Goal: Communication & Community: Answer question/provide support

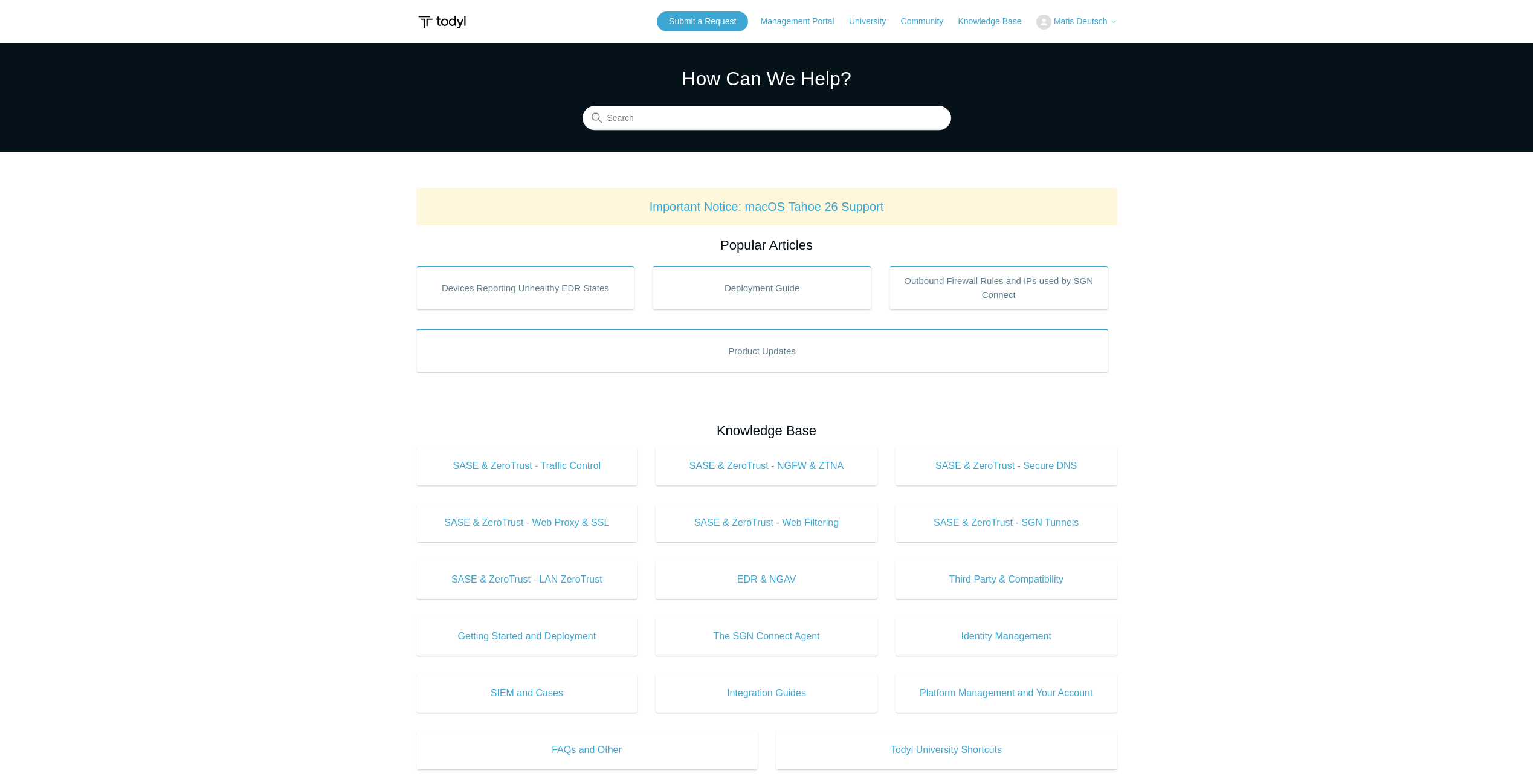
click at [1078, 18] on span "Matis Deutsch" at bounding box center [1081, 21] width 54 height 10
click at [1136, 51] on link "My Support Requests" at bounding box center [1096, 47] width 118 height 21
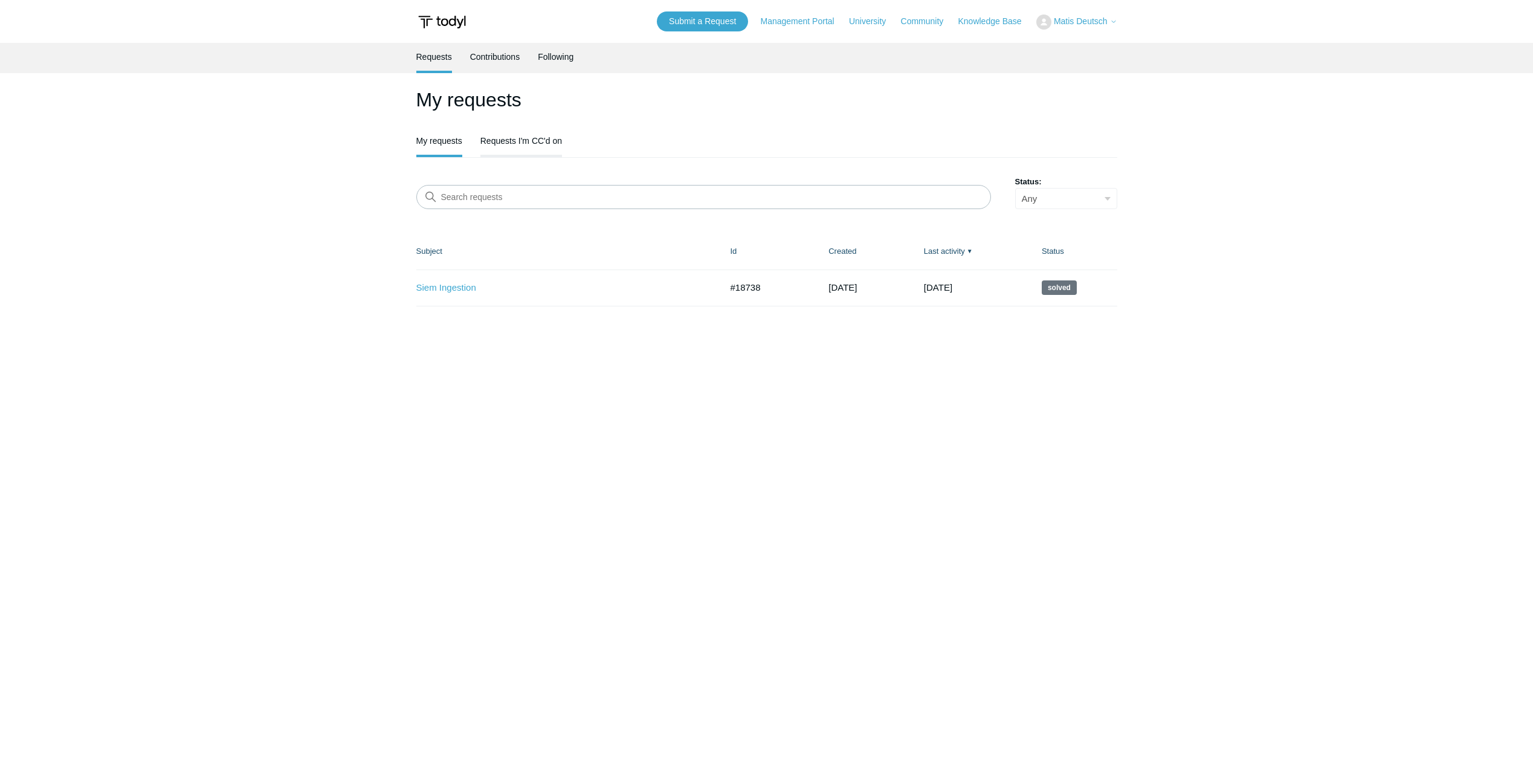
click at [536, 140] on link "Requests I'm CC'd on" at bounding box center [521, 139] width 82 height 25
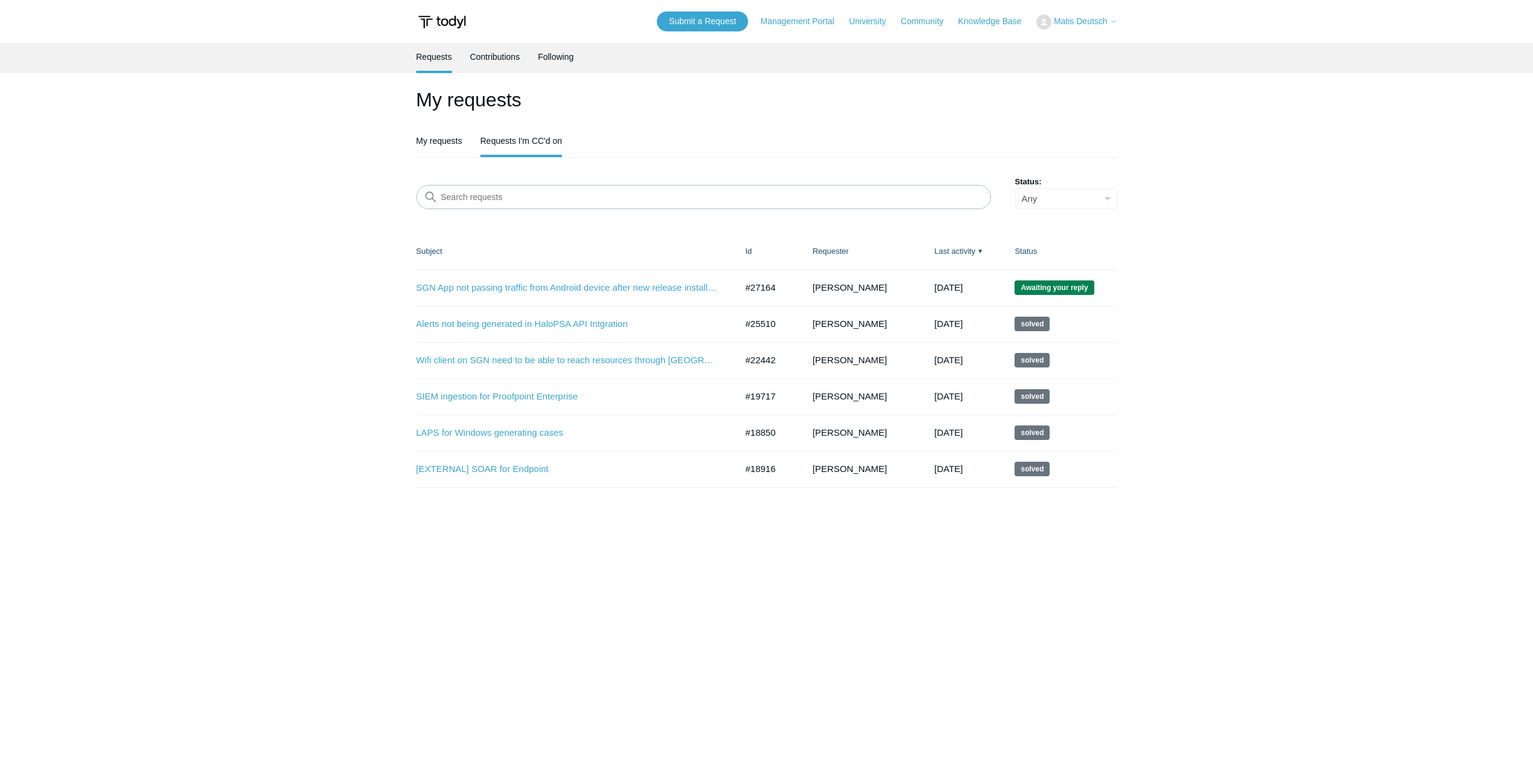
click at [585, 280] on td "SGN App not passing traffic from Android device after new release install 2.0 #…" at bounding box center [574, 287] width 317 height 36
click at [585, 289] on link "SGN App not passing traffic from Android device after new release install 2.0" at bounding box center [567, 288] width 302 height 14
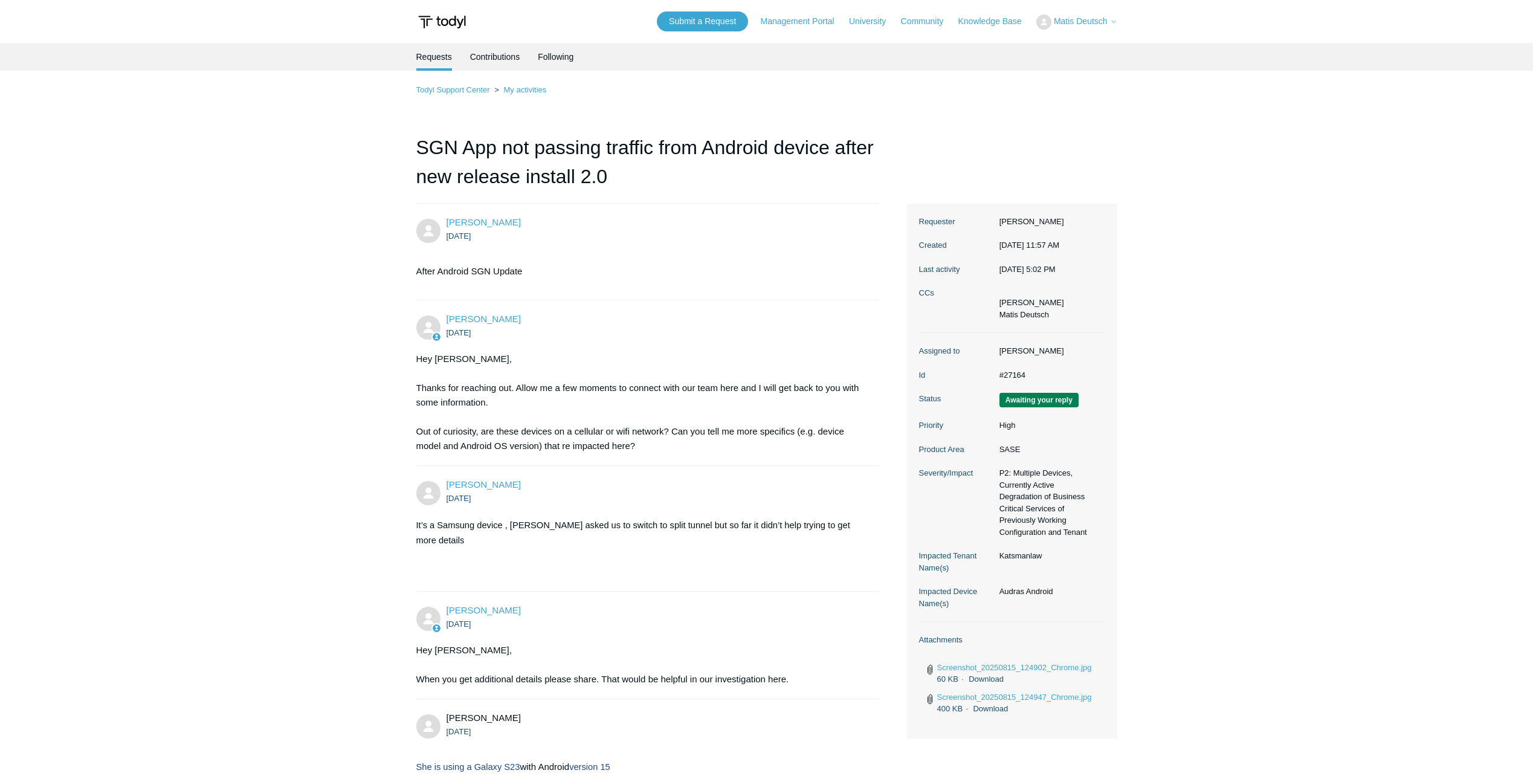
drag, startPoint x: 1039, startPoint y: 405, endPoint x: 1101, endPoint y: 433, distance: 68.7
click at [1101, 433] on dl "Assigned to Cody Woods Id #27164 Status Awaiting your reply Priority High Produ…" at bounding box center [1012, 477] width 186 height 289
drag, startPoint x: 1101, startPoint y: 433, endPoint x: 1134, endPoint y: 495, distance: 70.8
drag, startPoint x: 1150, startPoint y: 515, endPoint x: 761, endPoint y: 301, distance: 443.7
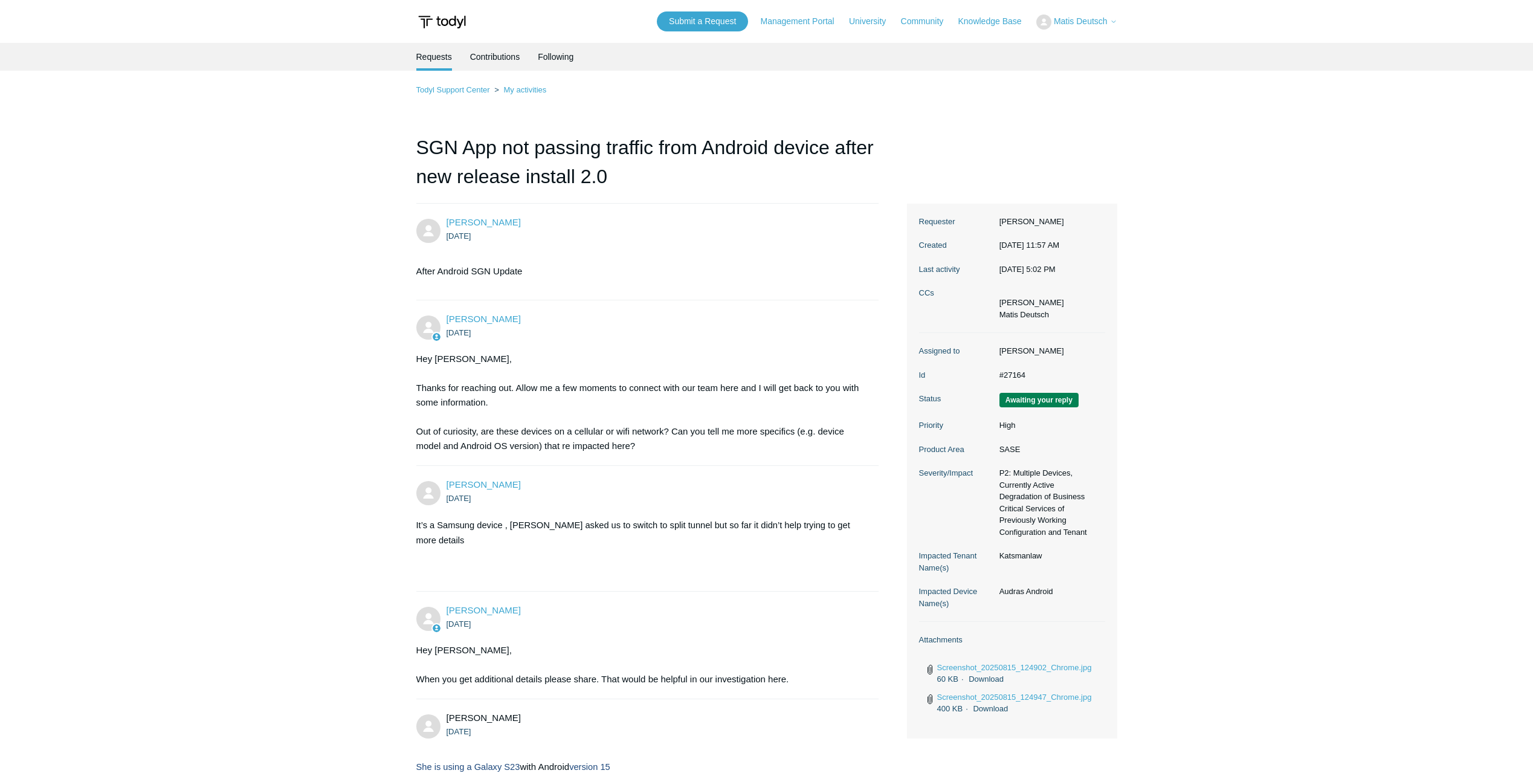
drag, startPoint x: 761, startPoint y: 301, endPoint x: 623, endPoint y: 306, distance: 137.2
click at [625, 306] on li "Cody Woods 13 days ago Hey Shlomo, Thanks for reaching out. Allow me a few mome…" at bounding box center [647, 383] width 463 height 166
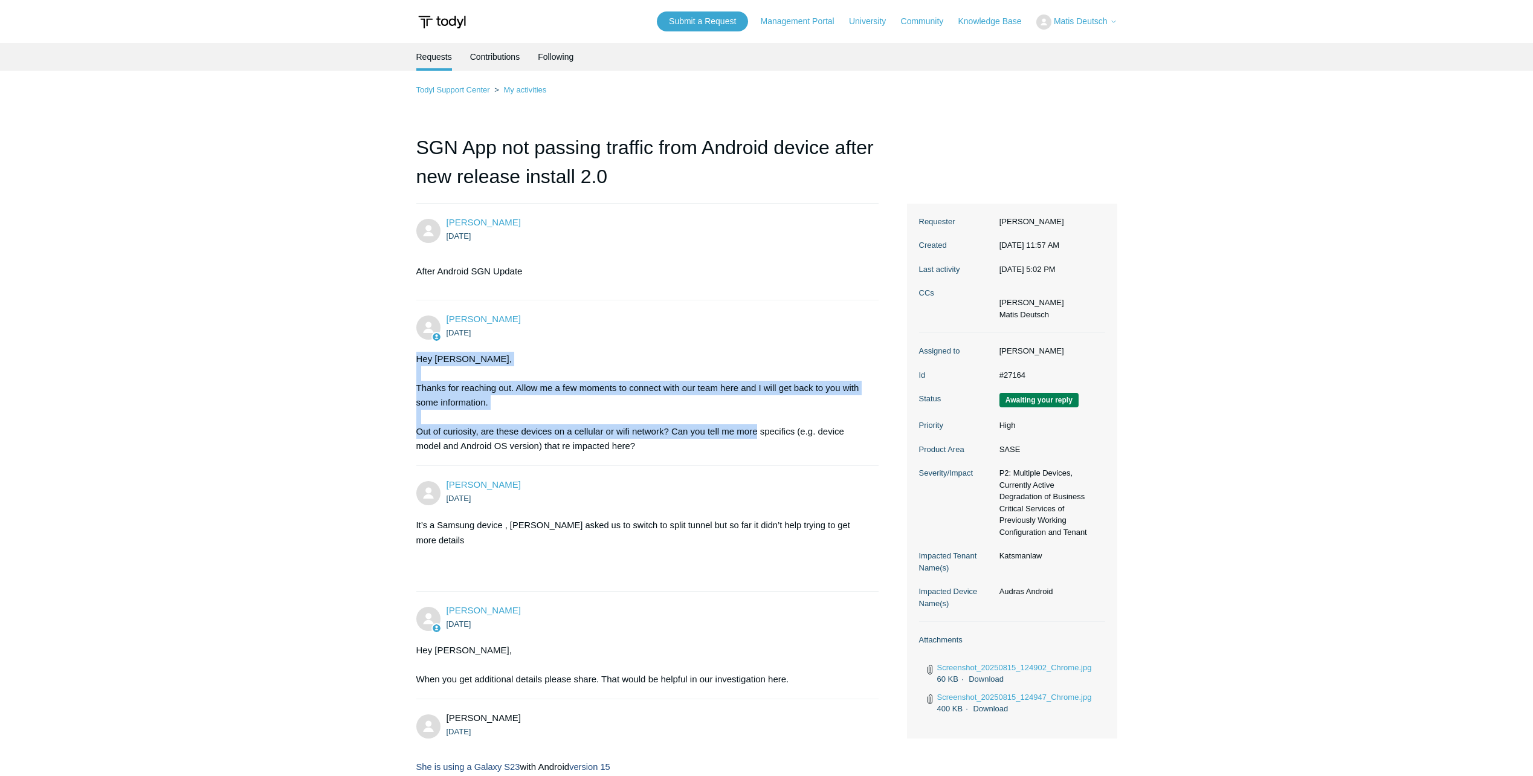
drag, startPoint x: 558, startPoint y: 333, endPoint x: 762, endPoint y: 432, distance: 226.4
click at [762, 432] on div "Cody Woods 13 days ago Hey Shlomo, Thanks for reaching out. Allow me a few mome…" at bounding box center [647, 382] width 463 height 141
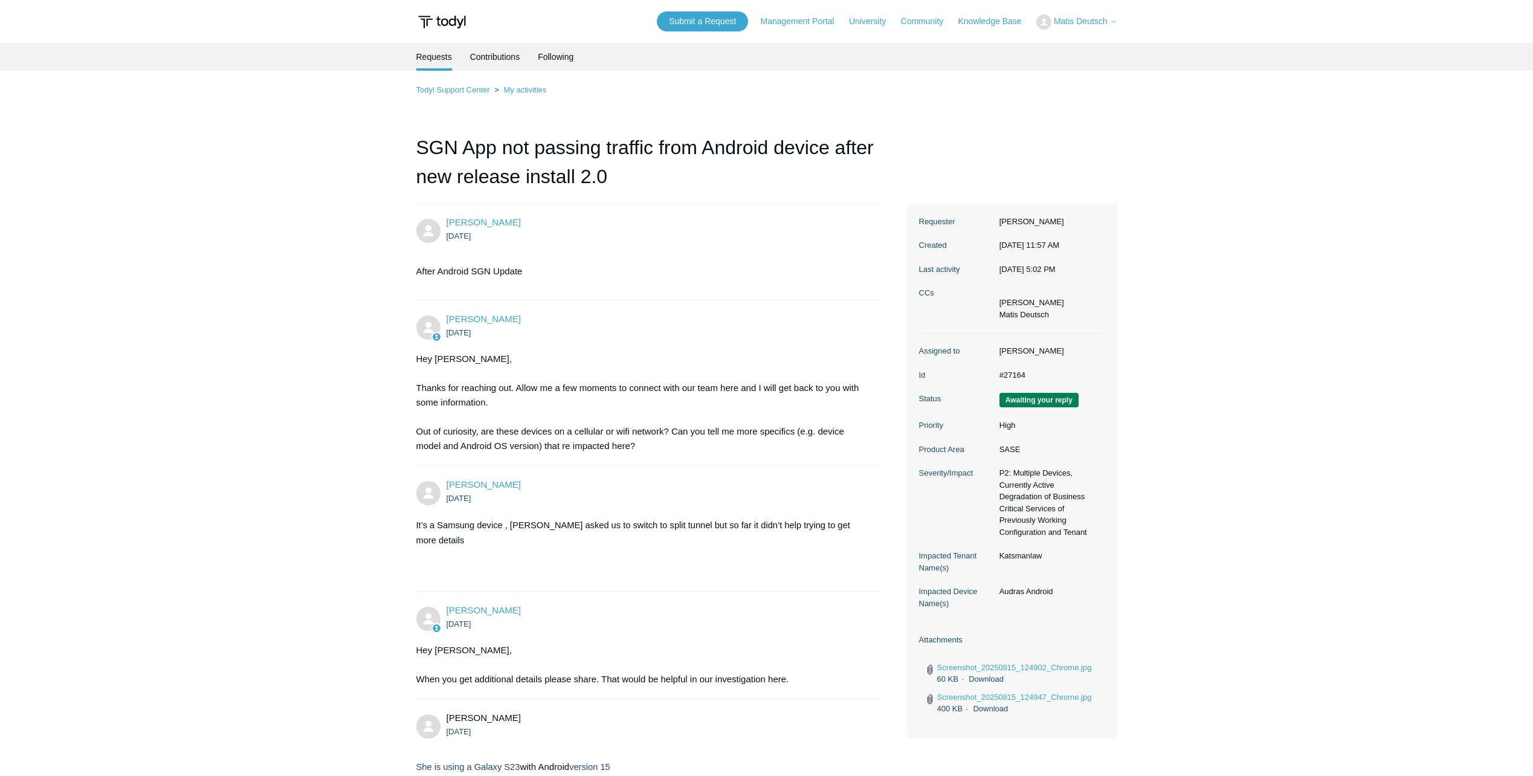
drag, startPoint x: 762, startPoint y: 432, endPoint x: 797, endPoint y: 462, distance: 45.9
click at [793, 456] on li "Cody Woods 13 days ago Hey Shlomo, Thanks for reaching out. Allow me a few mome…" at bounding box center [647, 383] width 463 height 166
drag, startPoint x: 757, startPoint y: 448, endPoint x: 500, endPoint y: 342, distance: 277.7
click at [500, 342] on li "Cody Woods 13 days ago Hey Shlomo, Thanks for reaching out. Allow me a few mome…" at bounding box center [647, 383] width 463 height 166
click at [671, 473] on li "Shlomo Kay 12 days ago It’s a Samsung device , Dann asked us to switch to split…" at bounding box center [647, 529] width 463 height 126
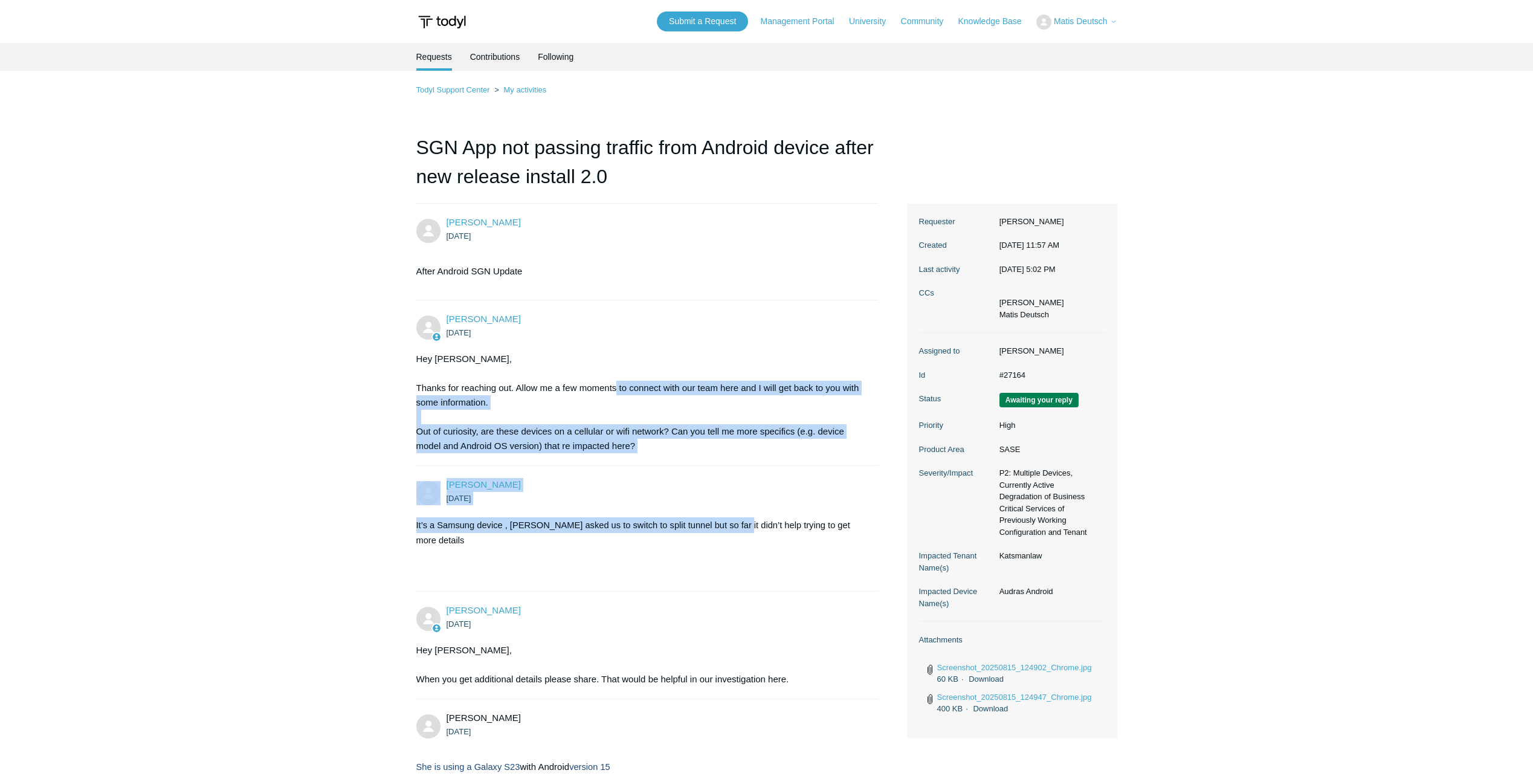
drag, startPoint x: 730, startPoint y: 509, endPoint x: 616, endPoint y: 393, distance: 163.2
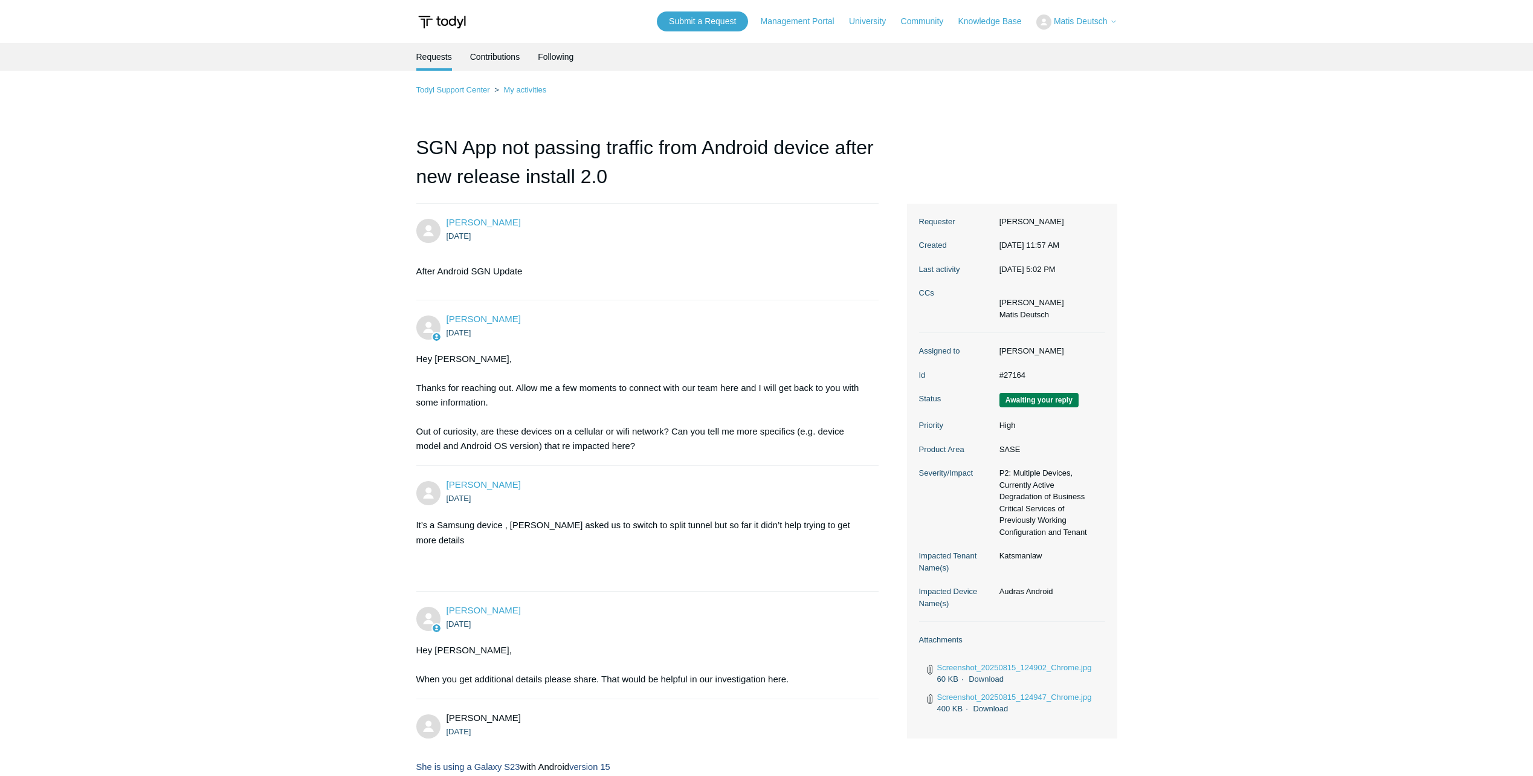
drag, startPoint x: 616, startPoint y: 393, endPoint x: 814, endPoint y: 544, distance: 249.5
click at [814, 548] on p at bounding box center [641, 556] width 451 height 16
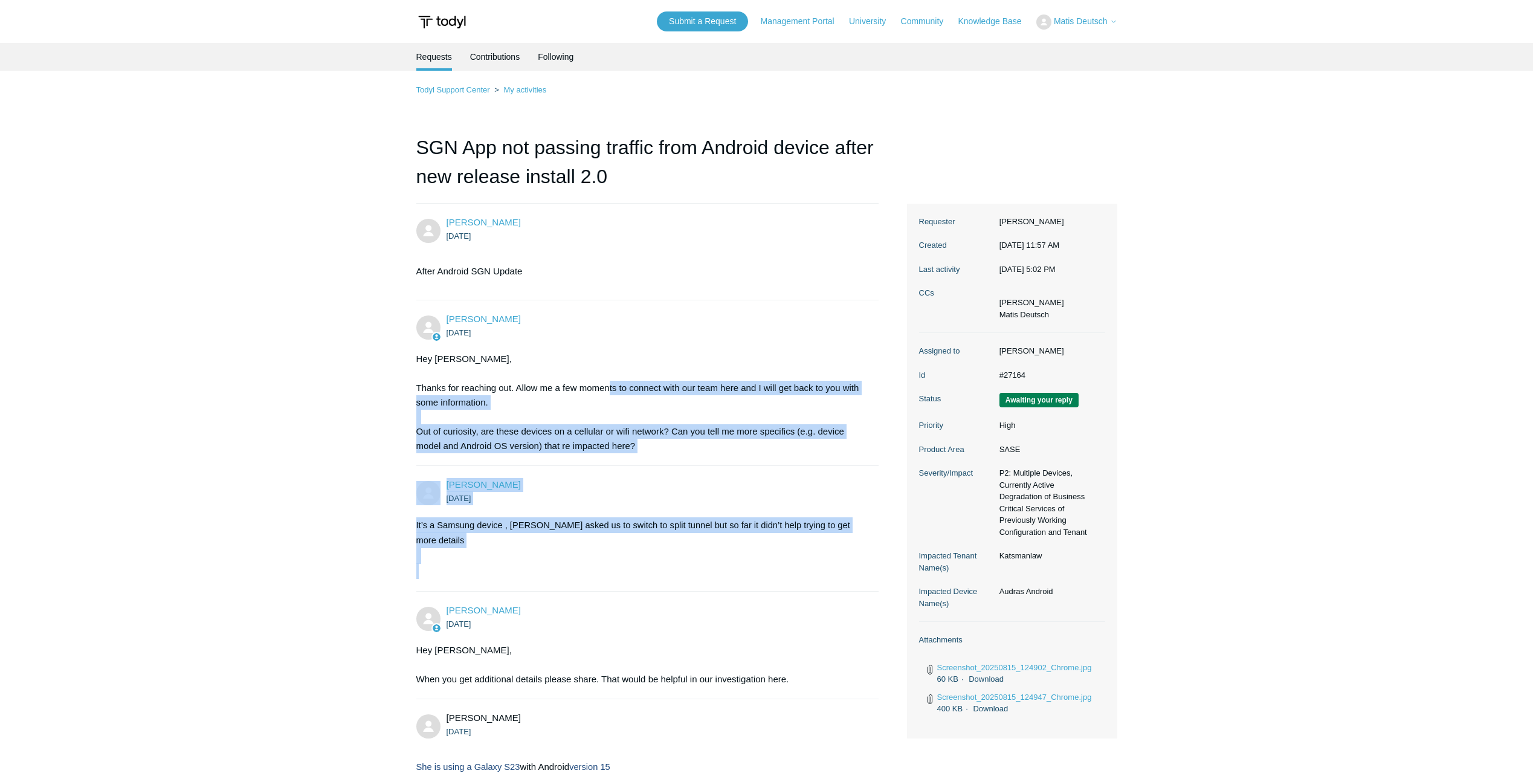
drag, startPoint x: 826, startPoint y: 559, endPoint x: 607, endPoint y: 394, distance: 273.9
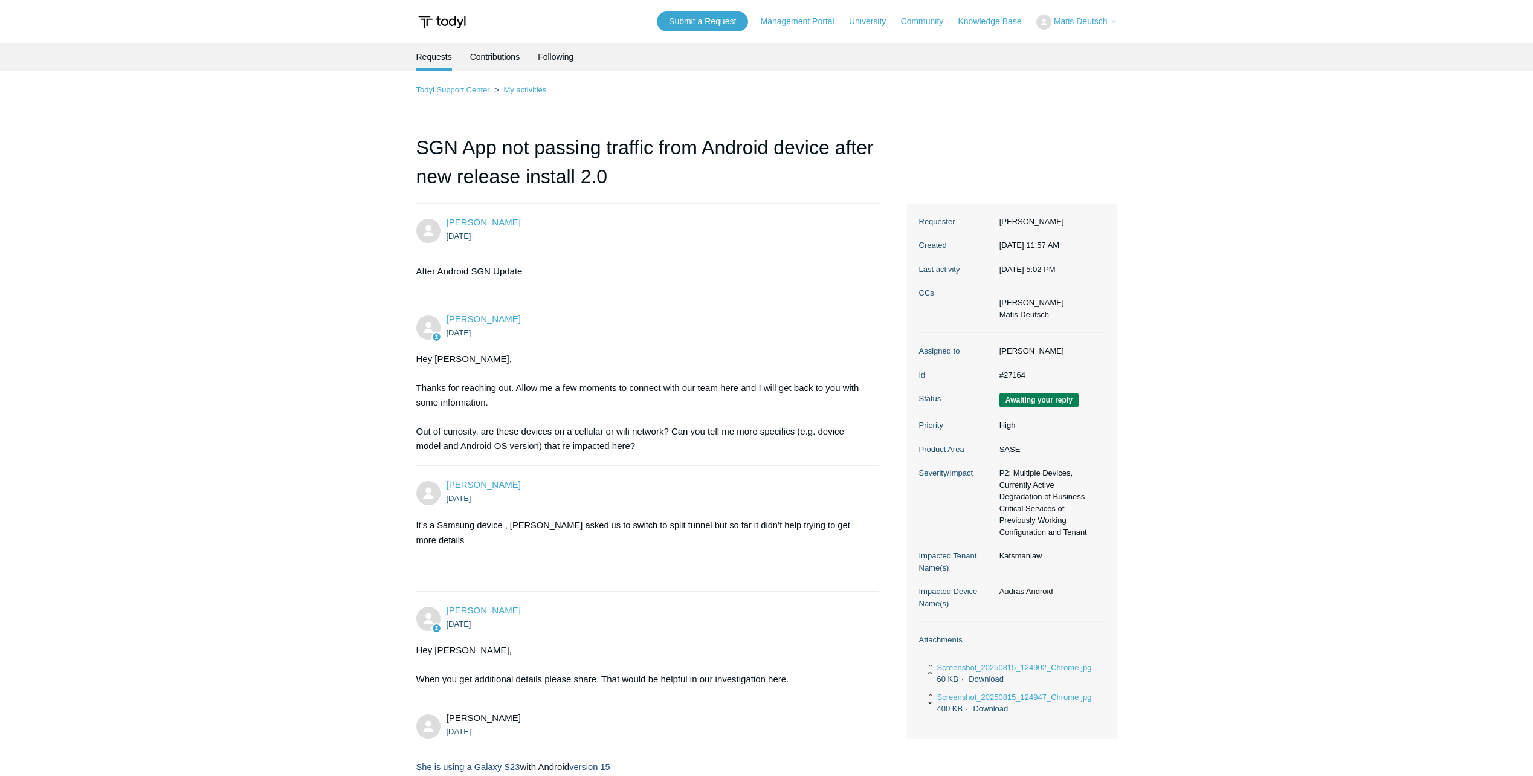
drag, startPoint x: 607, startPoint y: 394, endPoint x: 847, endPoint y: 608, distance: 321.4
click at [847, 617] on ul "12 days ago" at bounding box center [656, 624] width 420 height 14
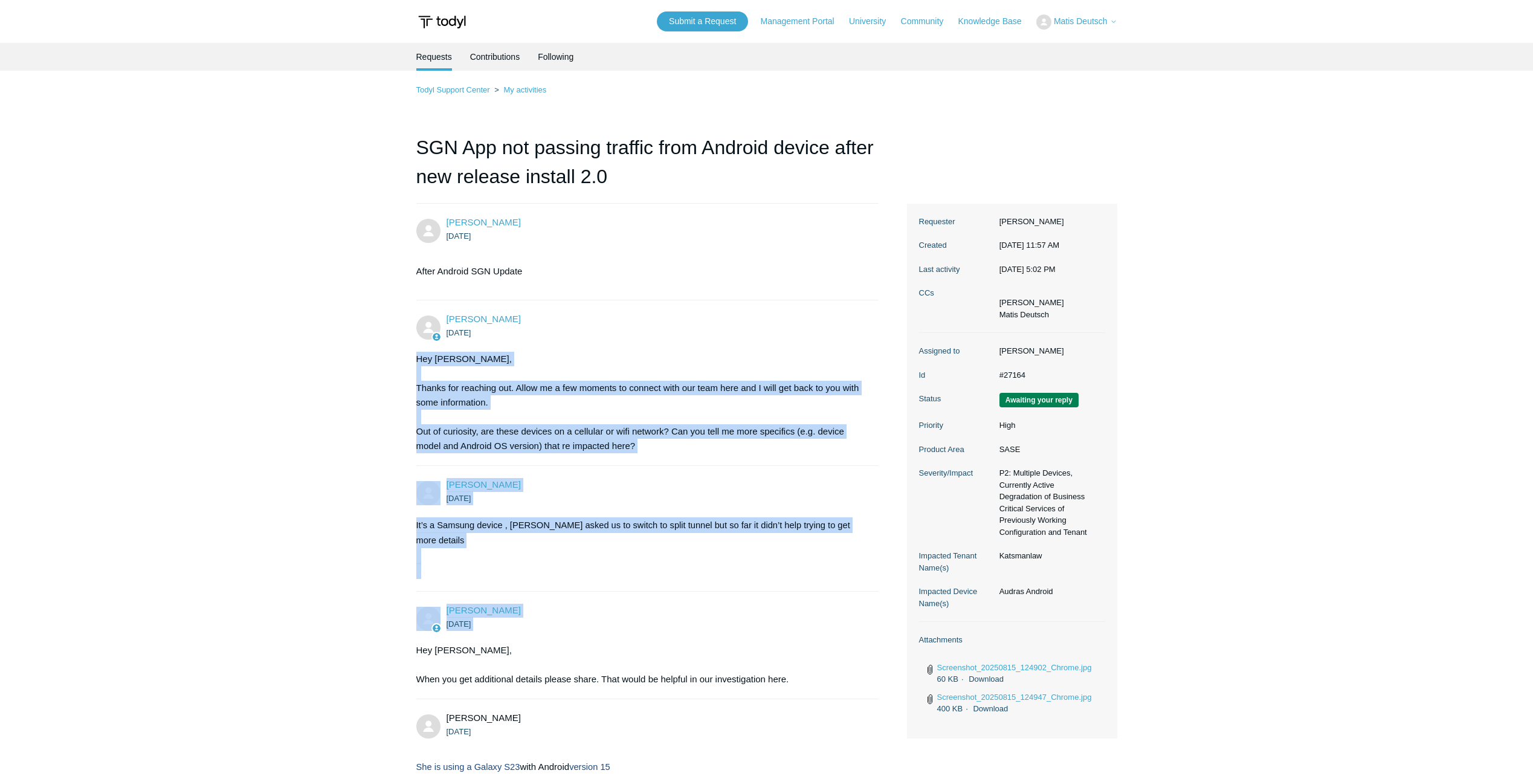
drag, startPoint x: 847, startPoint y: 608, endPoint x: 628, endPoint y: 342, distance: 344.6
click at [827, 591] on li "Cody Woods 12 days ago Hey Shlomo, When you get additional details please share…" at bounding box center [647, 645] width 463 height 108
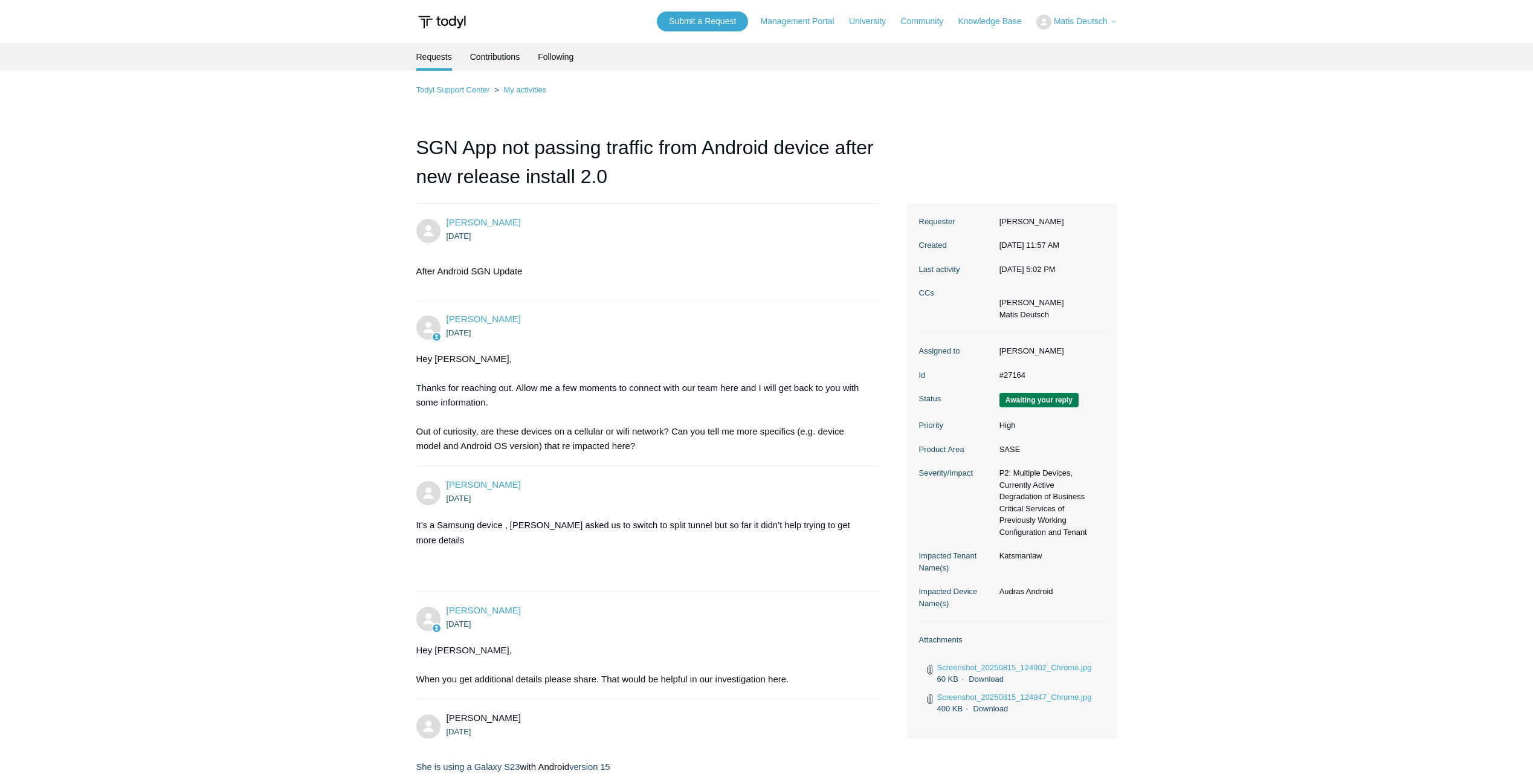
drag, startPoint x: 851, startPoint y: 593, endPoint x: 762, endPoint y: 431, distance: 184.7
drag, startPoint x: 762, startPoint y: 431, endPoint x: 839, endPoint y: 588, distance: 174.3
click at [828, 591] on li "Cody Woods 12 days ago Hey Shlomo, When you get additional details please share…" at bounding box center [647, 645] width 463 height 108
drag, startPoint x: 826, startPoint y: 561, endPoint x: 748, endPoint y: 401, distance: 177.8
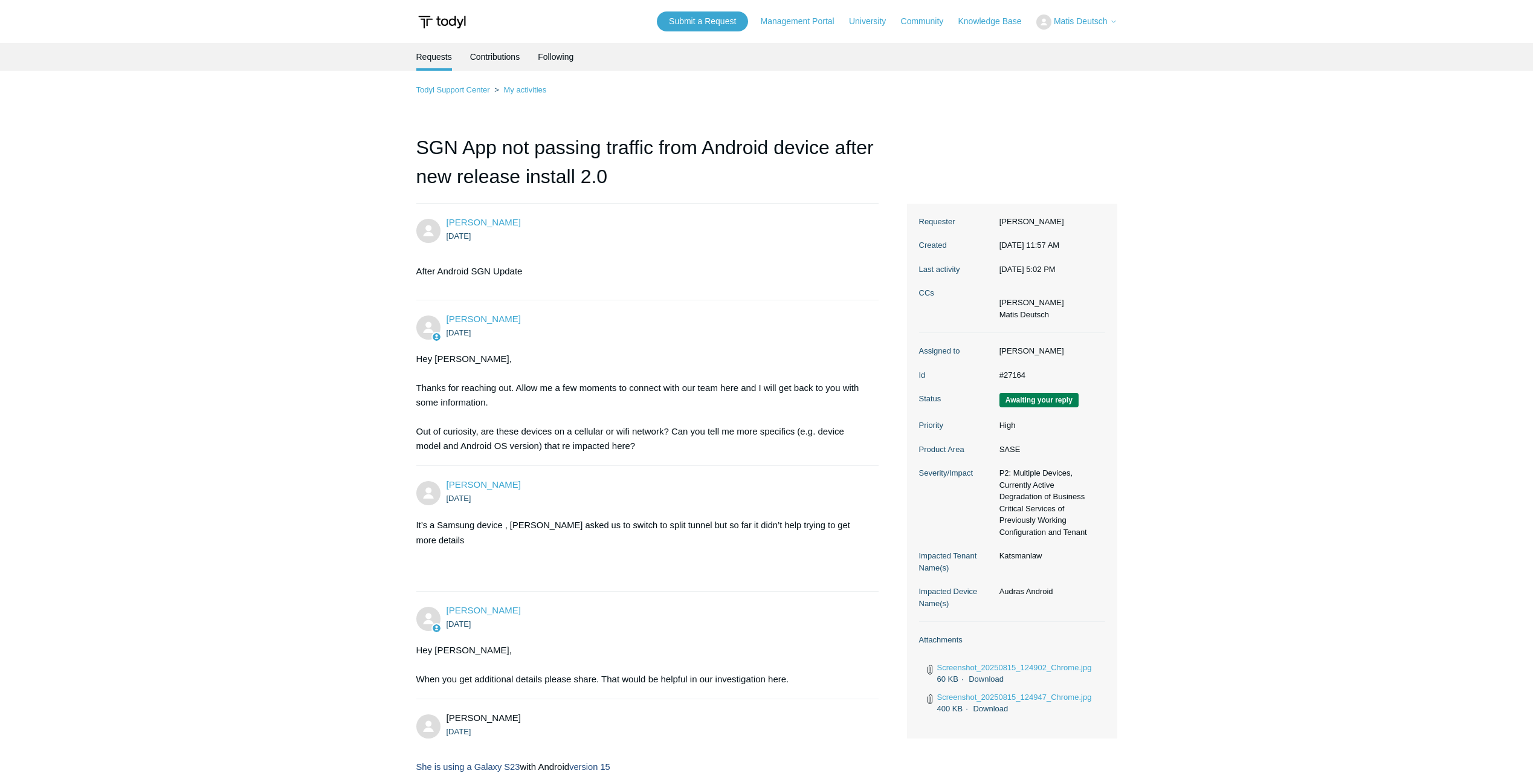
drag, startPoint x: 748, startPoint y: 401, endPoint x: 776, endPoint y: 495, distance: 98.4
click at [776, 495] on ul "12 days ago" at bounding box center [656, 498] width 420 height 14
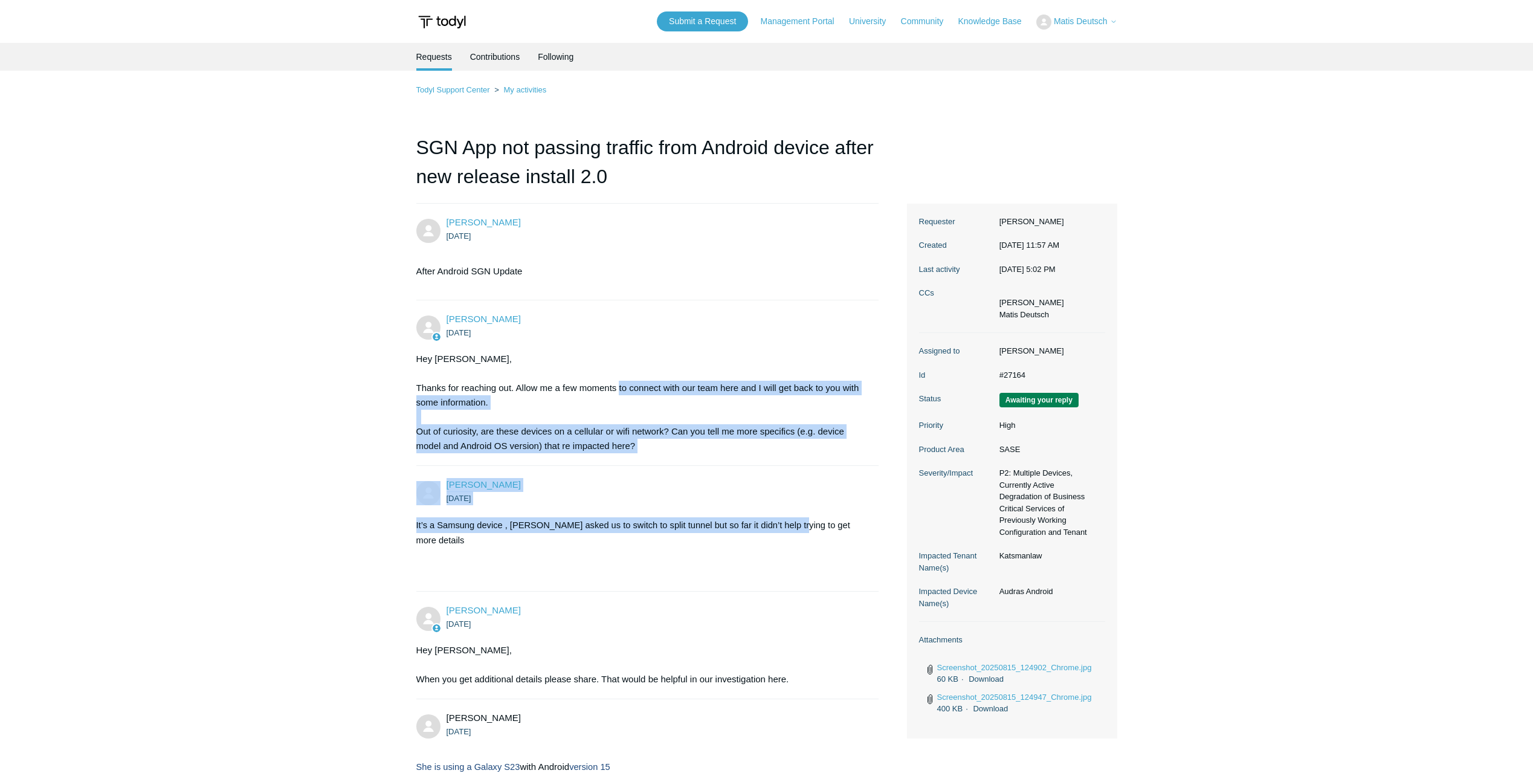
drag, startPoint x: 665, startPoint y: 430, endPoint x: 618, endPoint y: 385, distance: 65.4
drag, startPoint x: 618, startPoint y: 385, endPoint x: 738, endPoint y: 481, distance: 153.4
click at [727, 474] on li "Shlomo Kay 12 days ago It’s a Samsung device , Dann asked us to switch to split…" at bounding box center [647, 529] width 463 height 126
drag, startPoint x: 761, startPoint y: 497, endPoint x: 646, endPoint y: 368, distance: 172.4
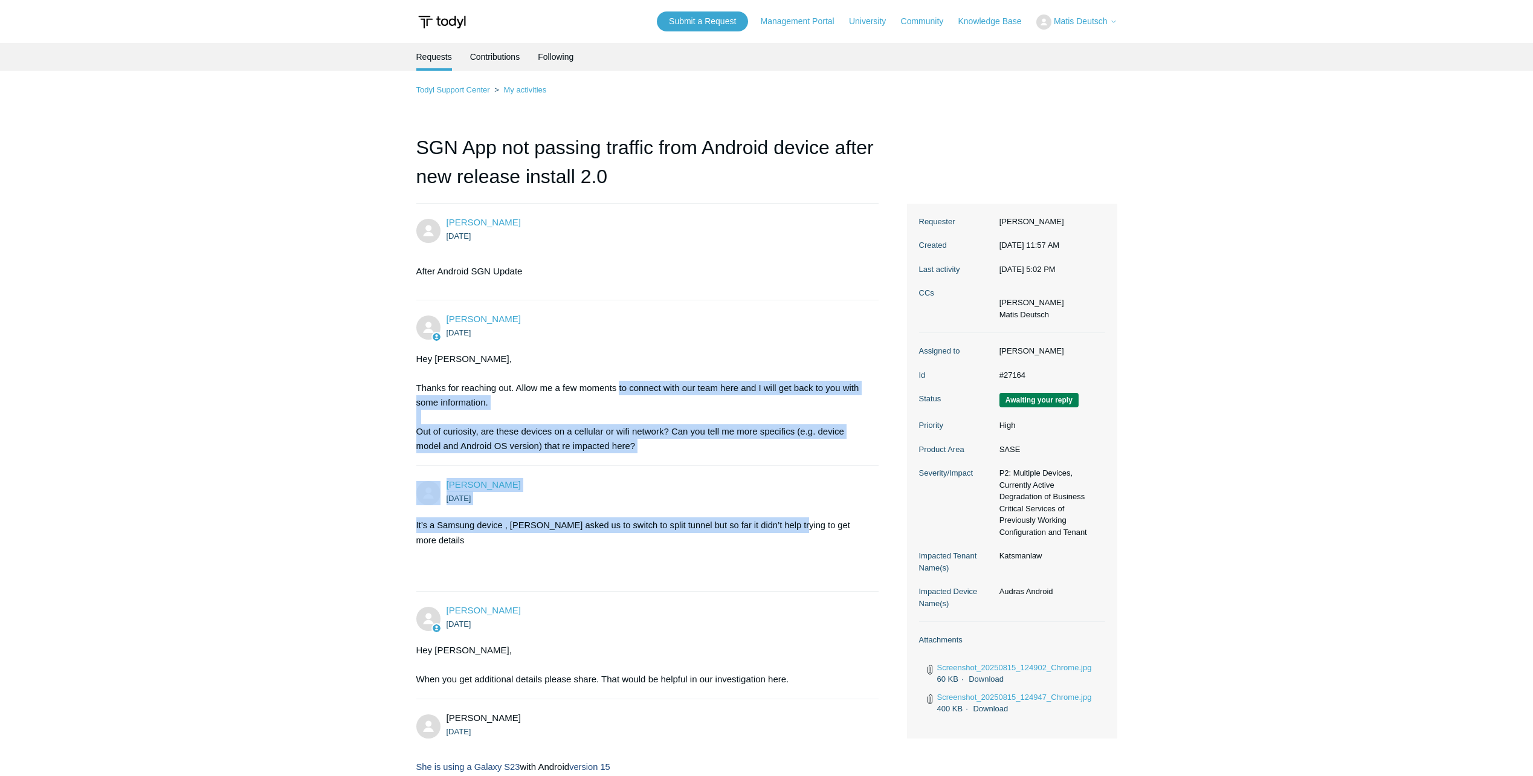
drag, startPoint x: 646, startPoint y: 368, endPoint x: 773, endPoint y: 492, distance: 178.2
click at [770, 489] on div "Shlomo Kay 12 days ago" at bounding box center [656, 491] width 420 height 27
drag, startPoint x: 771, startPoint y: 492, endPoint x: 599, endPoint y: 353, distance: 221.6
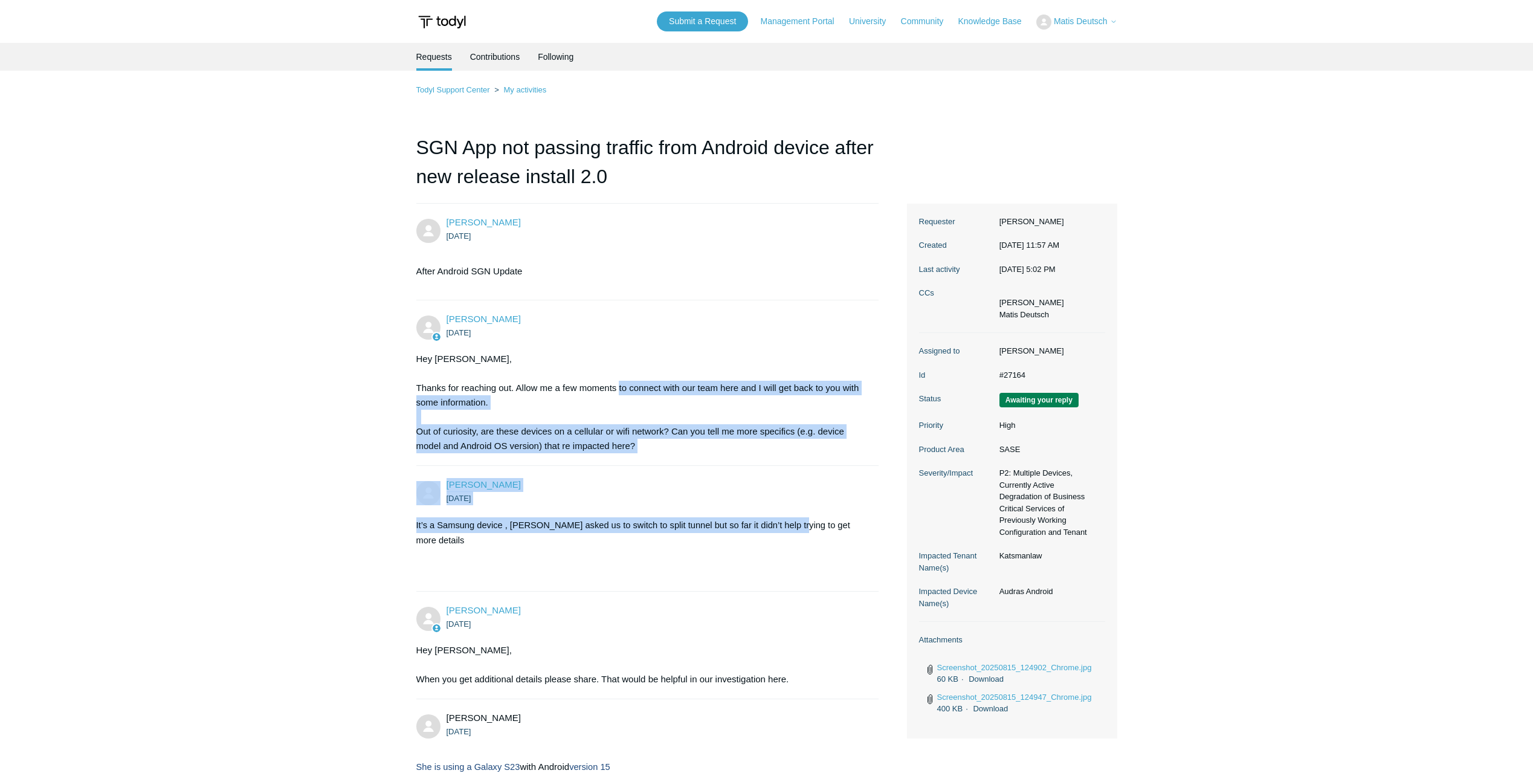
drag, startPoint x: 599, startPoint y: 353, endPoint x: 547, endPoint y: 361, distance: 52.0
click at [547, 361] on div "Hey Shlomo, Thanks for reaching out. Allow me a few moments to connect with our…" at bounding box center [641, 402] width 451 height 101
drag, startPoint x: 611, startPoint y: 414, endPoint x: 708, endPoint y: 478, distance: 116.0
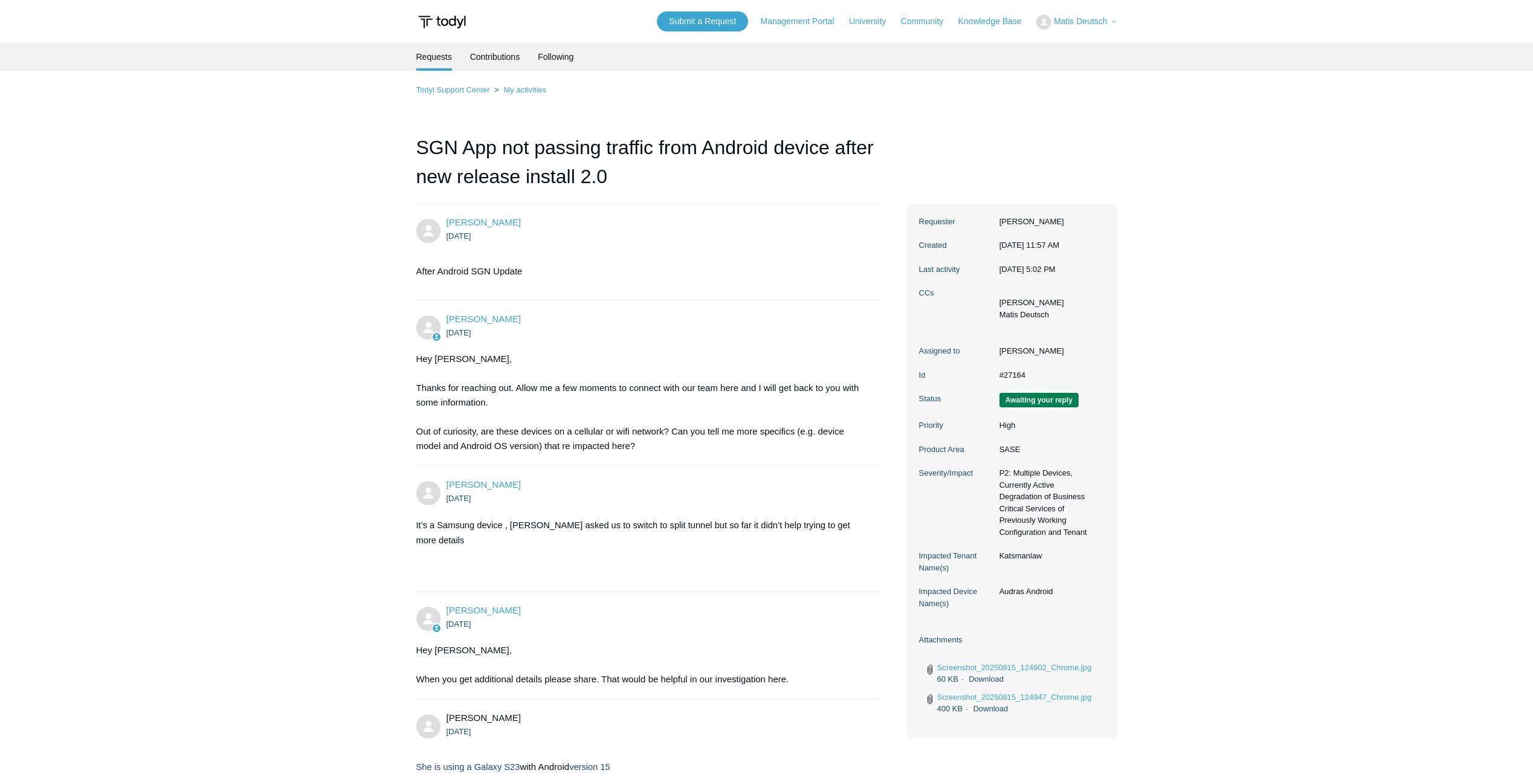
drag, startPoint x: 708, startPoint y: 478, endPoint x: 806, endPoint y: 527, distance: 109.7
click at [797, 523] on span "It’s a Samsung device , Dann asked us to switch to split tunnel but so far it d…" at bounding box center [633, 532] width 434 height 25
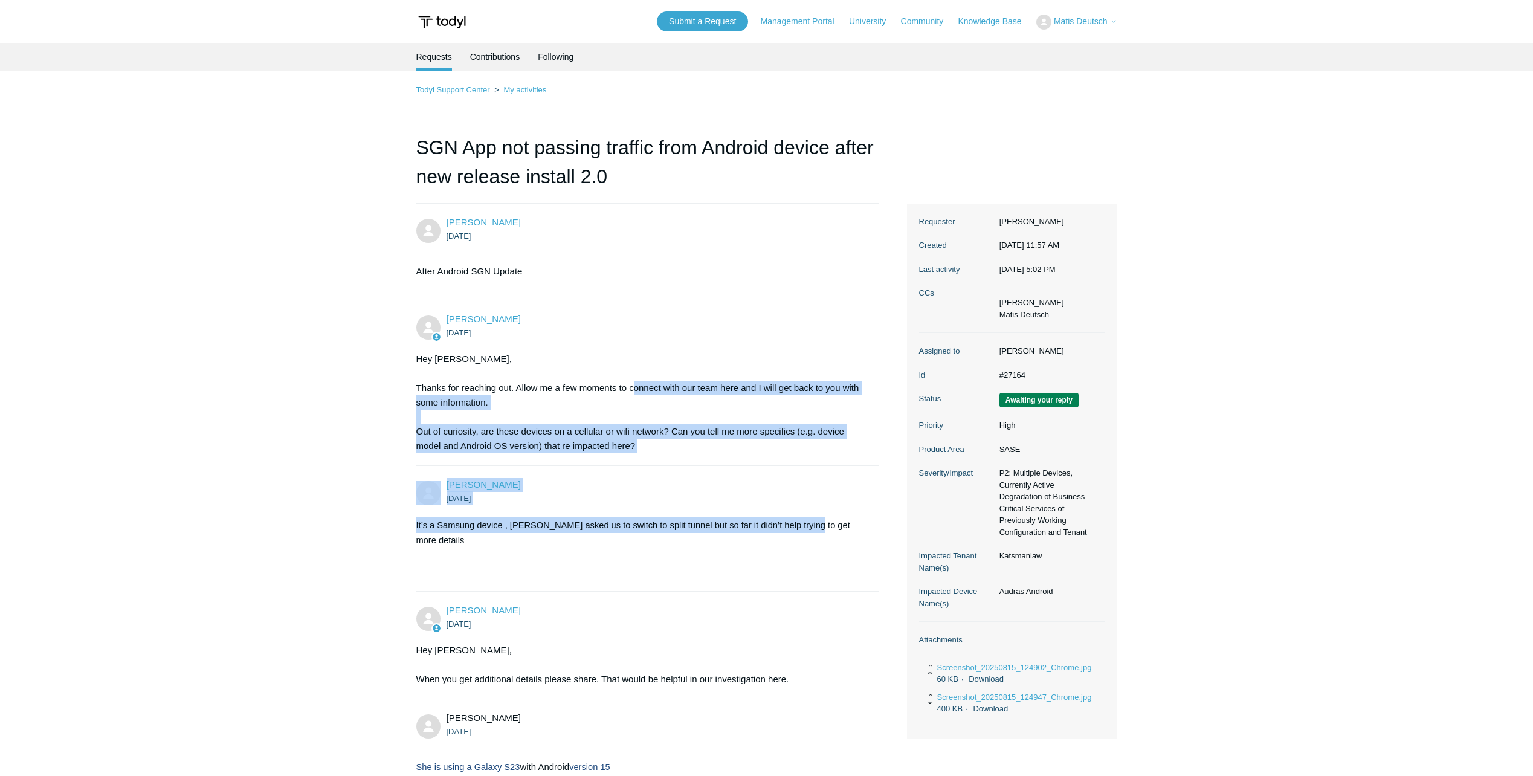
drag, startPoint x: 808, startPoint y: 529, endPoint x: 631, endPoint y: 381, distance: 229.9
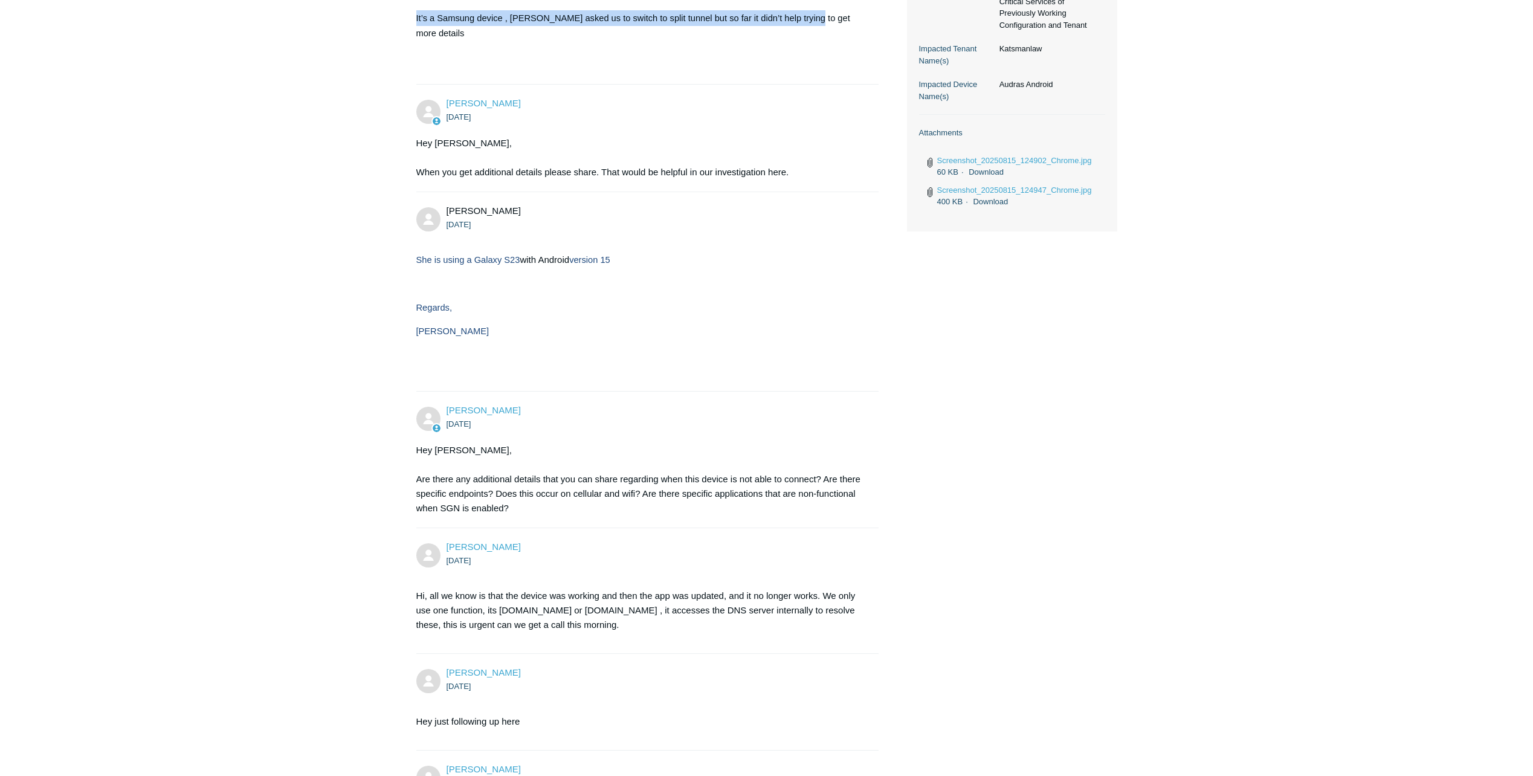
scroll to position [665, 0]
